Goal: Information Seeking & Learning: Find specific fact

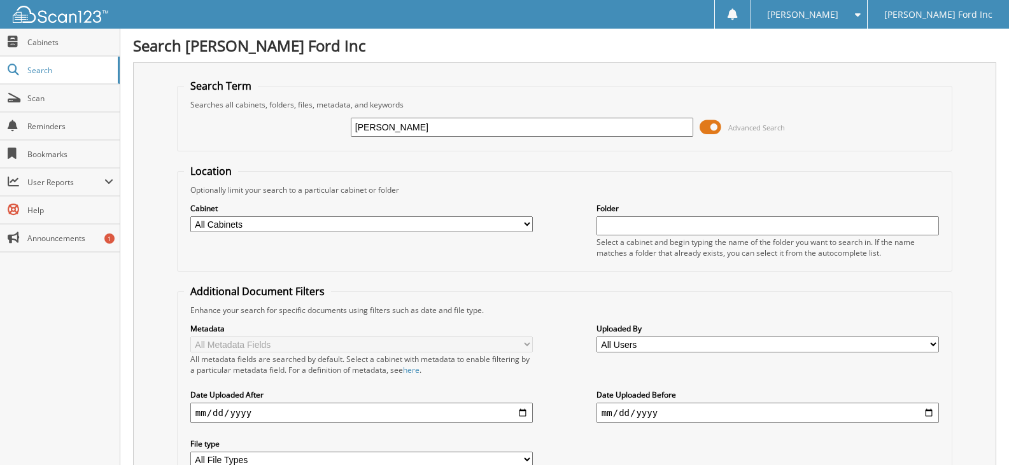
type input "[PERSON_NAME]"
click at [576, 161] on form "Search Term Searches all cabinets, folders, files, metadata, and keywords [PERS…" at bounding box center [564, 306] width 775 height 455
click at [709, 126] on span at bounding box center [710, 127] width 22 height 19
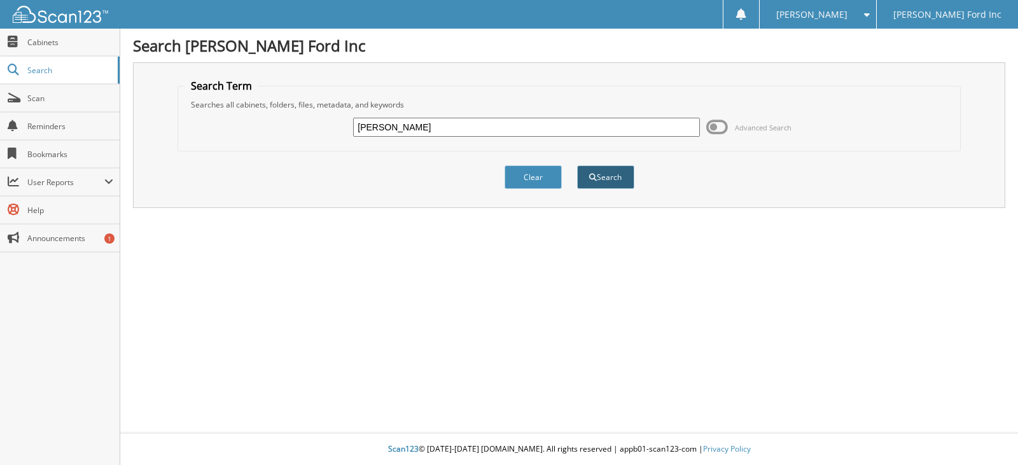
click at [608, 177] on button "Search" at bounding box center [605, 177] width 57 height 24
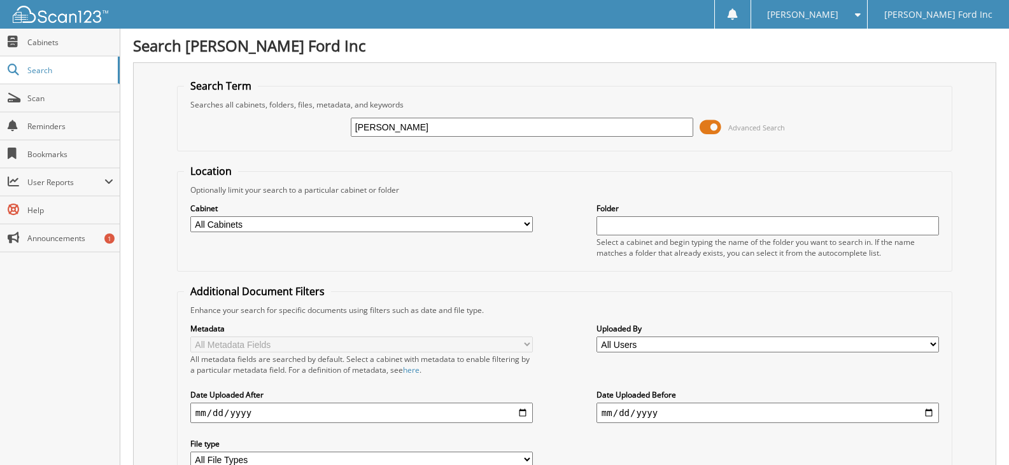
click at [484, 155] on form "Search Term Searches all cabinets, folders, files, metadata, and keywords [PERS…" at bounding box center [564, 306] width 775 height 455
click at [524, 224] on select "All Cabinets CAR DEALS Needs Filing" at bounding box center [361, 224] width 342 height 16
select select "13708"
click at [190, 216] on select "All Cabinets CAR DEALS Needs Filing" at bounding box center [361, 224] width 342 height 16
click at [569, 260] on div "Cabinet All Cabinets CAR DEALS Needs Filing Folder Select a cabinet and begin t…" at bounding box center [564, 229] width 761 height 69
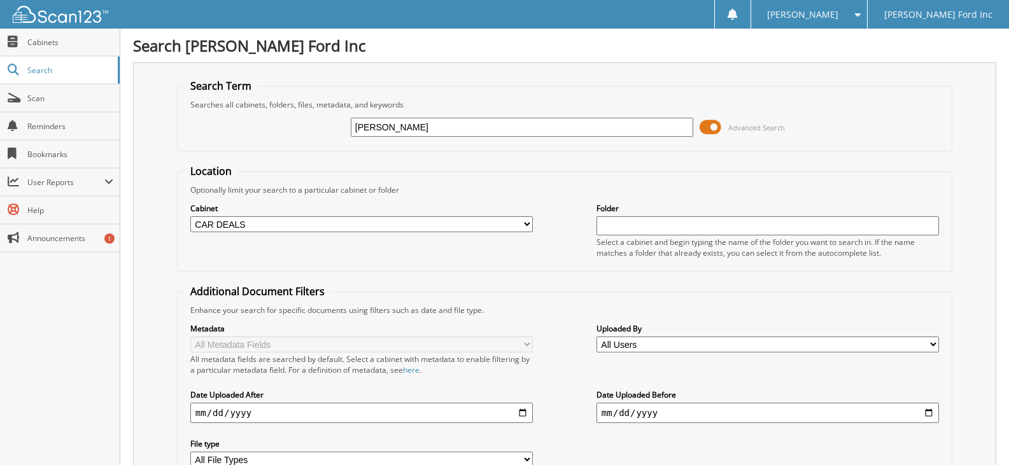
click at [440, 132] on input "[PERSON_NAME]" at bounding box center [522, 127] width 342 height 19
click at [717, 127] on span at bounding box center [710, 127] width 22 height 19
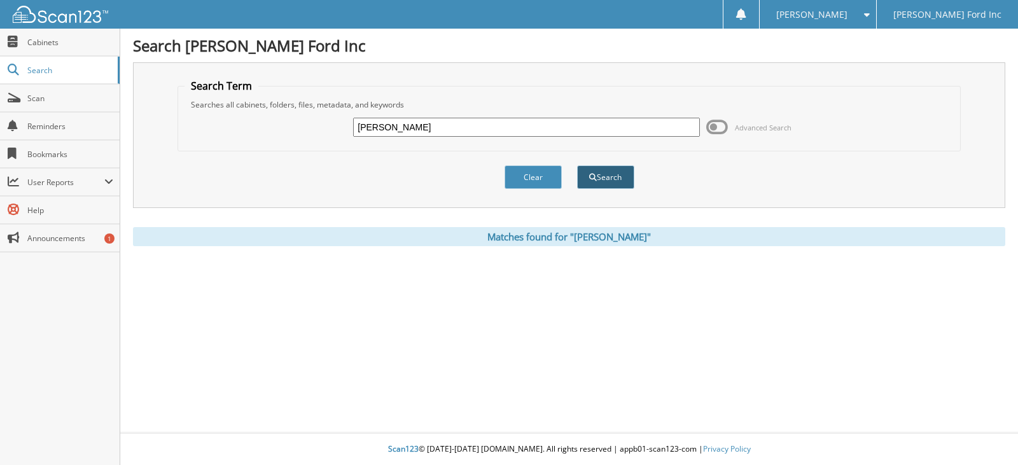
click at [608, 178] on button "Search" at bounding box center [605, 177] width 57 height 24
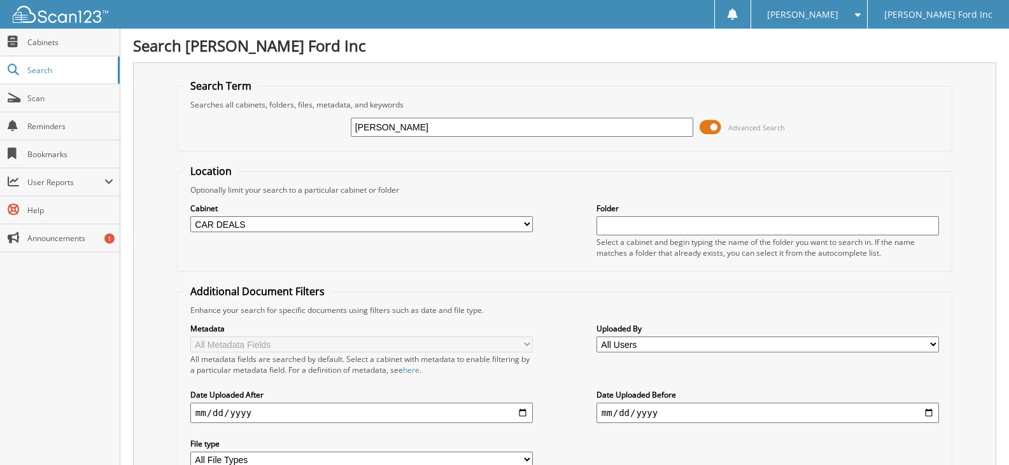
select select "13708"
